Goal: Transaction & Acquisition: Book appointment/travel/reservation

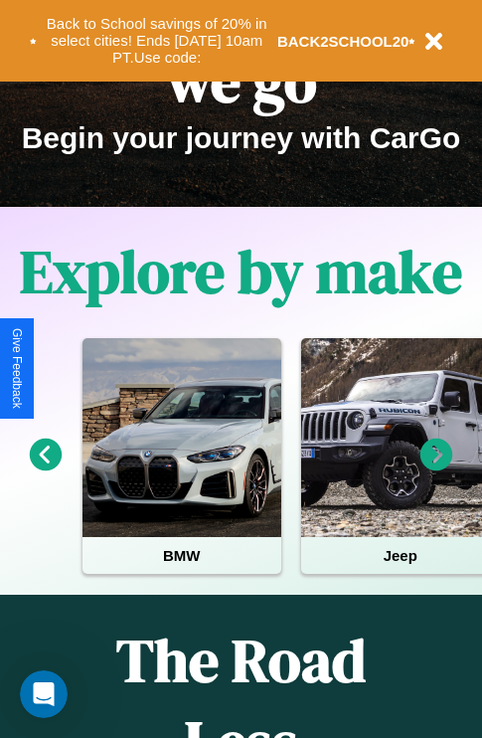
scroll to position [306, 0]
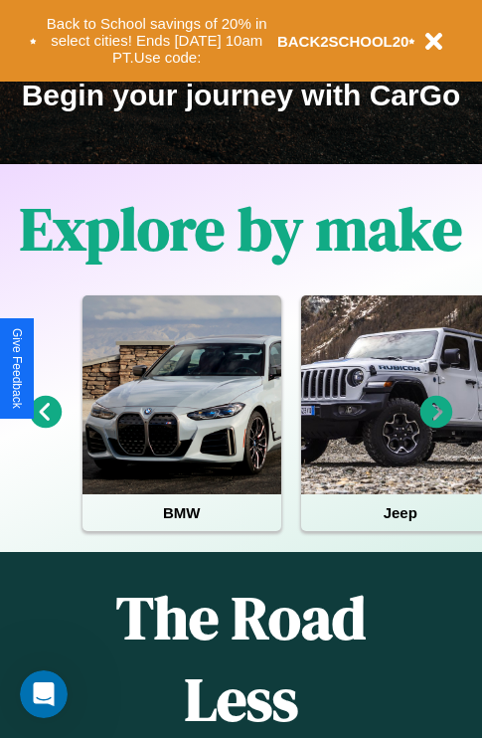
click at [436, 425] on icon at bounding box center [437, 412] width 33 height 33
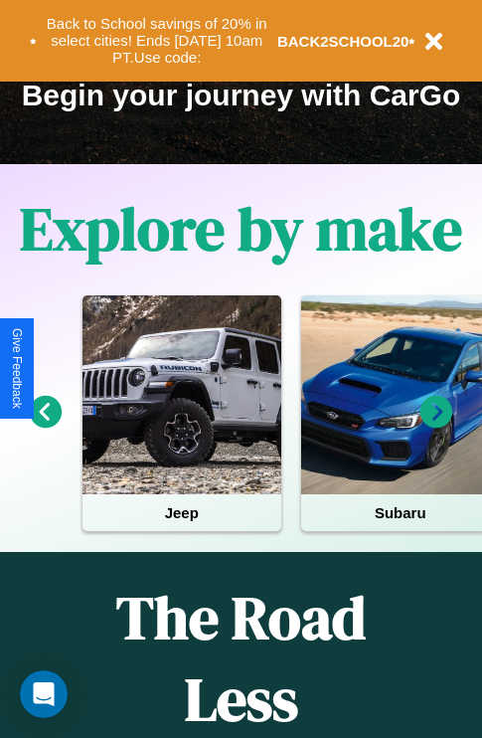
click at [436, 425] on icon at bounding box center [437, 412] width 33 height 33
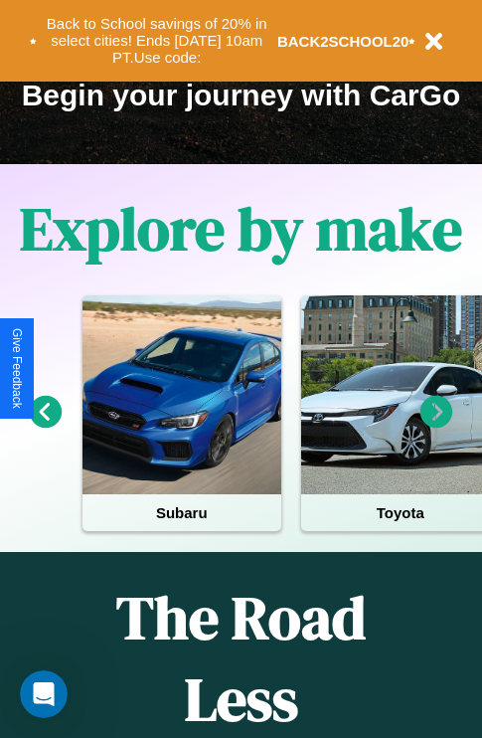
click at [436, 425] on icon at bounding box center [437, 412] width 33 height 33
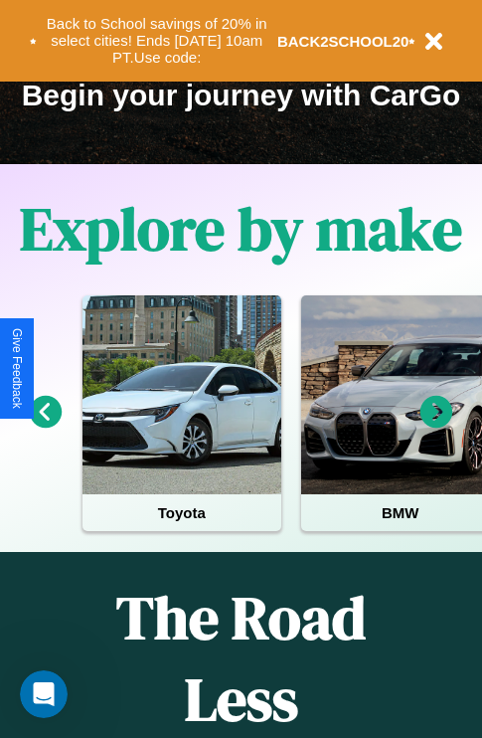
click at [45, 425] on icon at bounding box center [46, 412] width 33 height 33
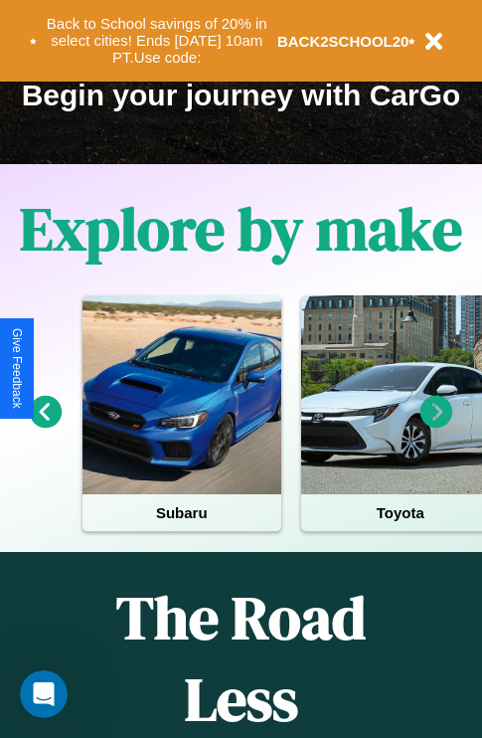
click at [436, 425] on icon at bounding box center [437, 412] width 33 height 33
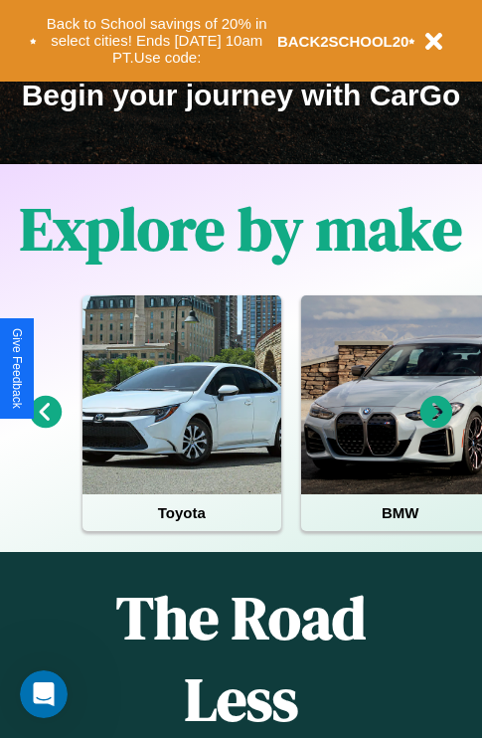
click at [436, 425] on icon at bounding box center [437, 412] width 33 height 33
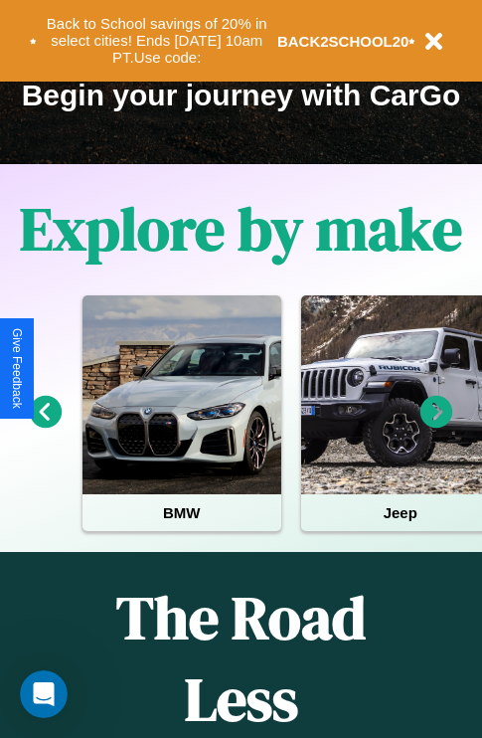
click at [45, 425] on icon at bounding box center [46, 412] width 33 height 33
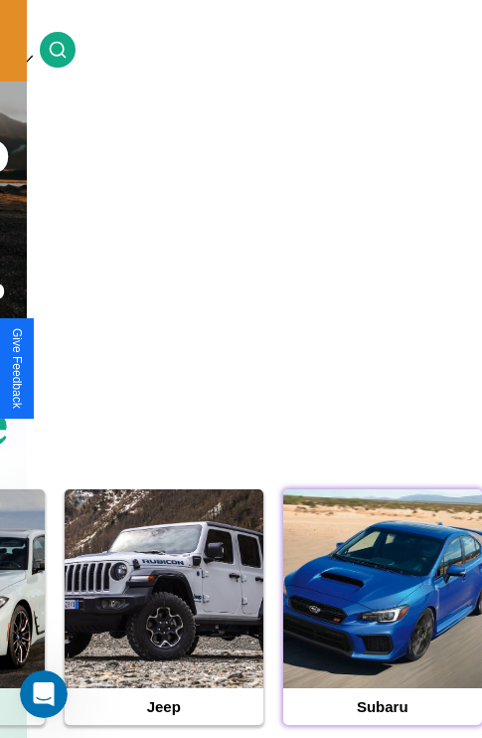
click at [382, 619] on div at bounding box center [382, 588] width 199 height 199
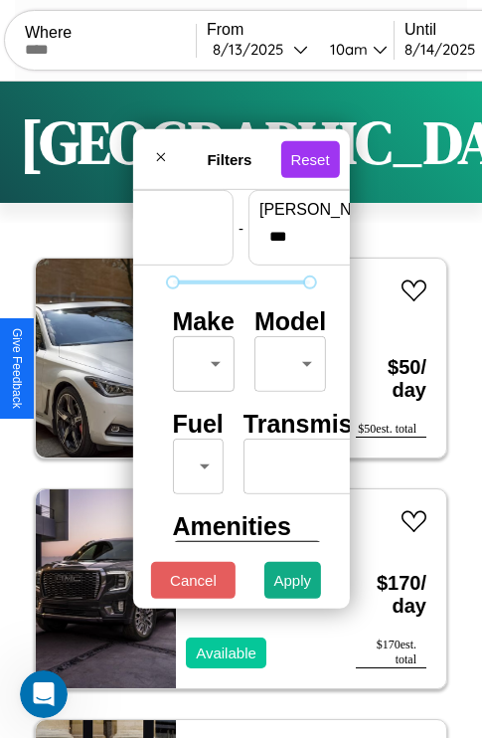
scroll to position [59, 0]
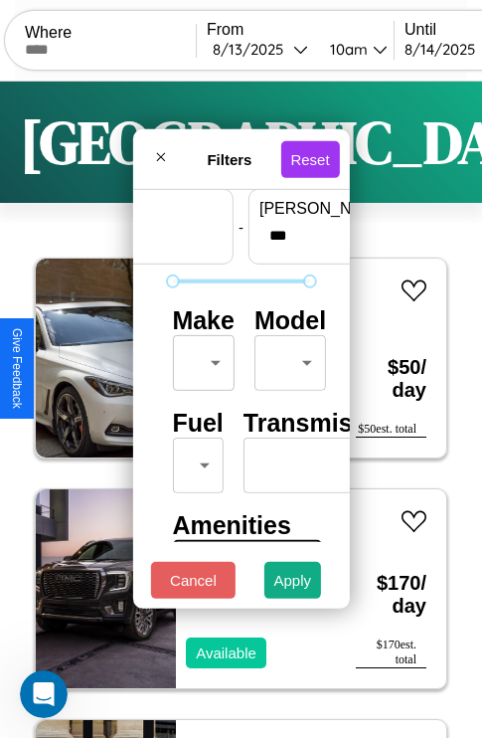
click at [200, 358] on body "CarGo Where From 8 / 13 / 2025 10am Until 8 / 14 / 2025 10am Become a Host Logi…" at bounding box center [241, 410] width 482 height 820
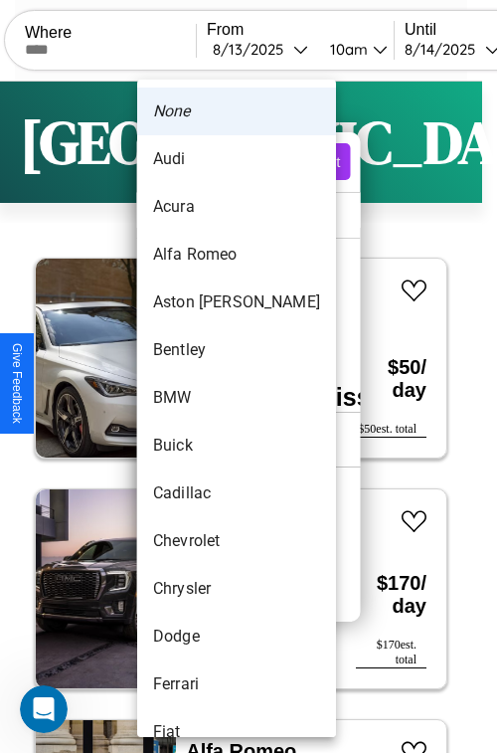
click at [199, 207] on li "Acura" at bounding box center [236, 207] width 199 height 48
type input "*****"
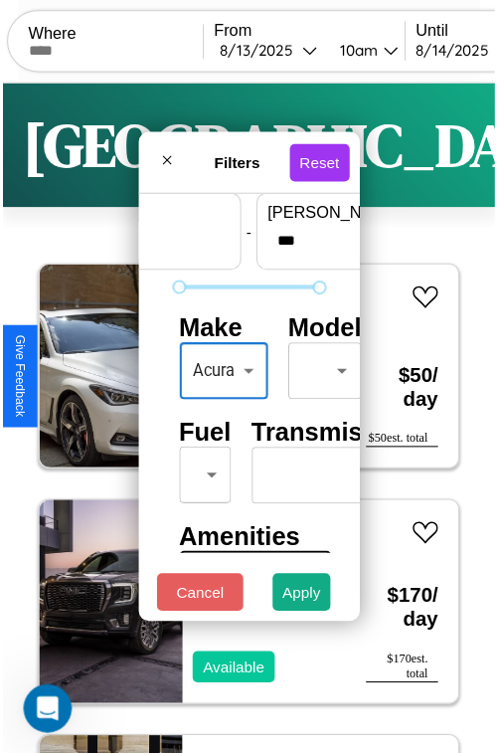
scroll to position [161, 0]
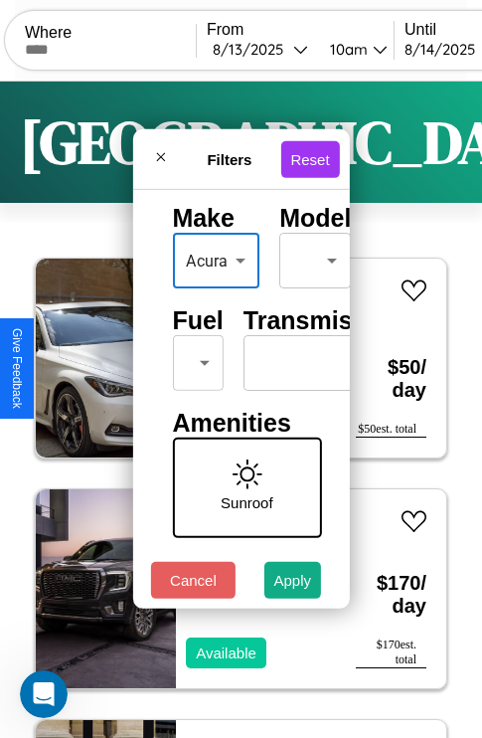
click at [194, 358] on body "CarGo Where From 8 / 13 / 2025 10am Until 8 / 14 / 2025 10am Become a Host Logi…" at bounding box center [241, 410] width 482 height 820
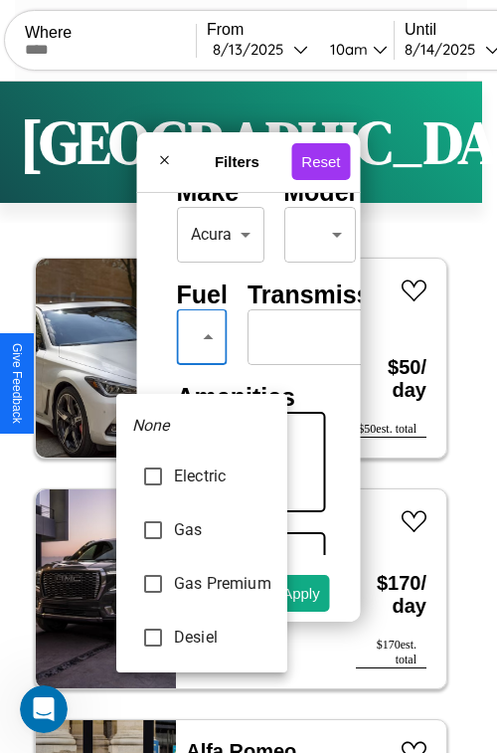
type input "**********"
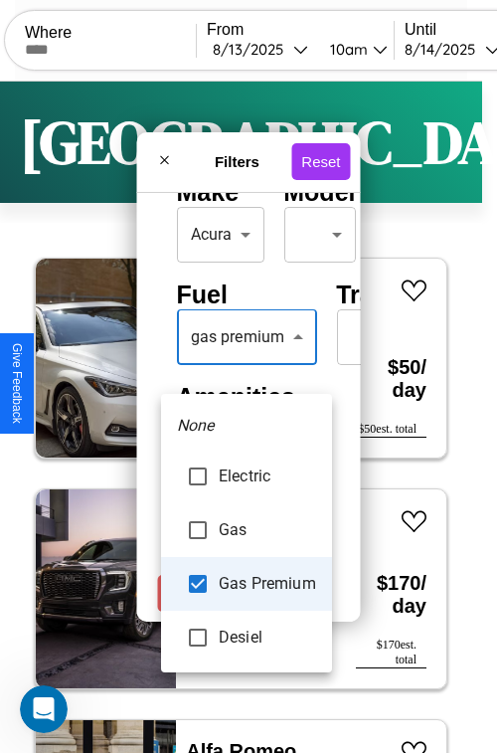
click at [247, 366] on div at bounding box center [248, 376] width 497 height 753
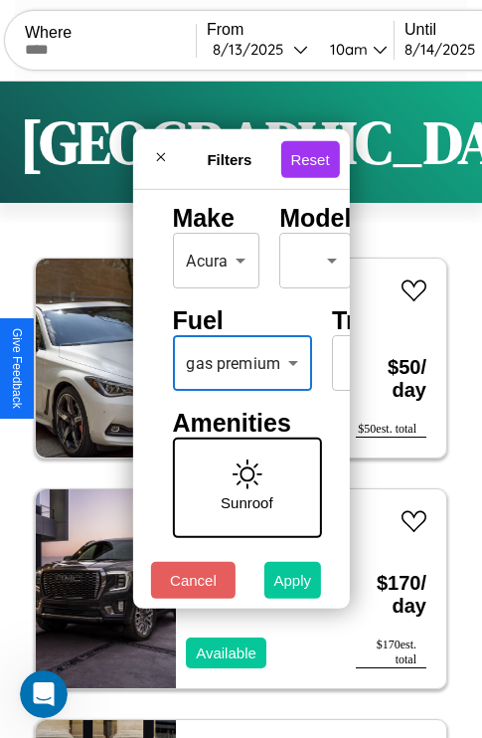
click at [293, 585] on button "Apply" at bounding box center [293, 580] width 58 height 37
